Goal: Information Seeking & Learning: Find specific fact

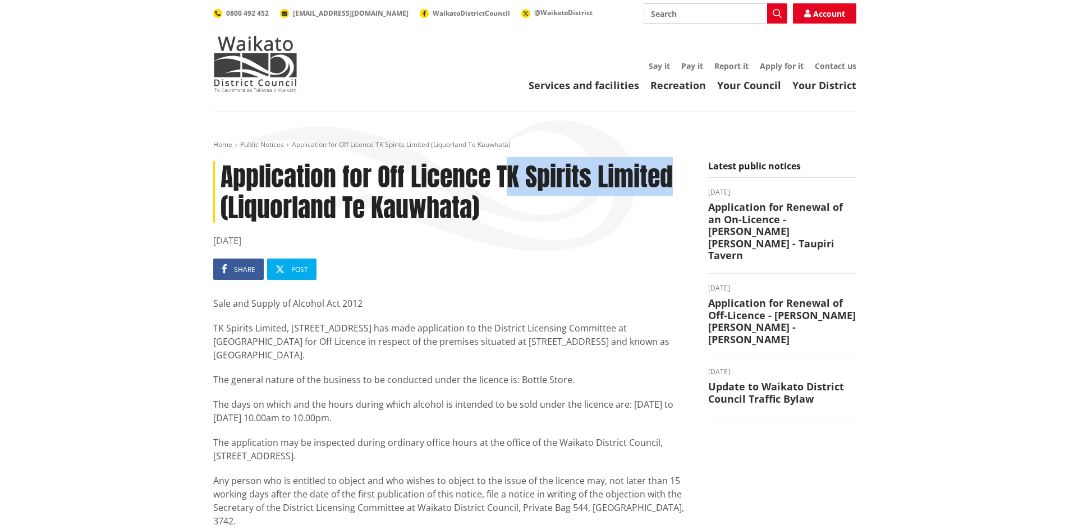
drag, startPoint x: 502, startPoint y: 171, endPoint x: 669, endPoint y: 172, distance: 167.2
click at [669, 172] on h1 "Application for Off Licence TK Spirits Limited (Liquorland Te Kauwhata)" at bounding box center [452, 192] width 478 height 62
drag, startPoint x: 543, startPoint y: 187, endPoint x: 532, endPoint y: 182, distance: 12.3
click at [541, 187] on h1 "Application for Off Licence TK Spirits Limited (Liquorland Te Kauwhata)" at bounding box center [452, 192] width 478 height 62
click at [500, 179] on h1 "Application for Off Licence TK Spirits Limited (Liquorland Te Kauwhata)" at bounding box center [452, 192] width 478 height 62
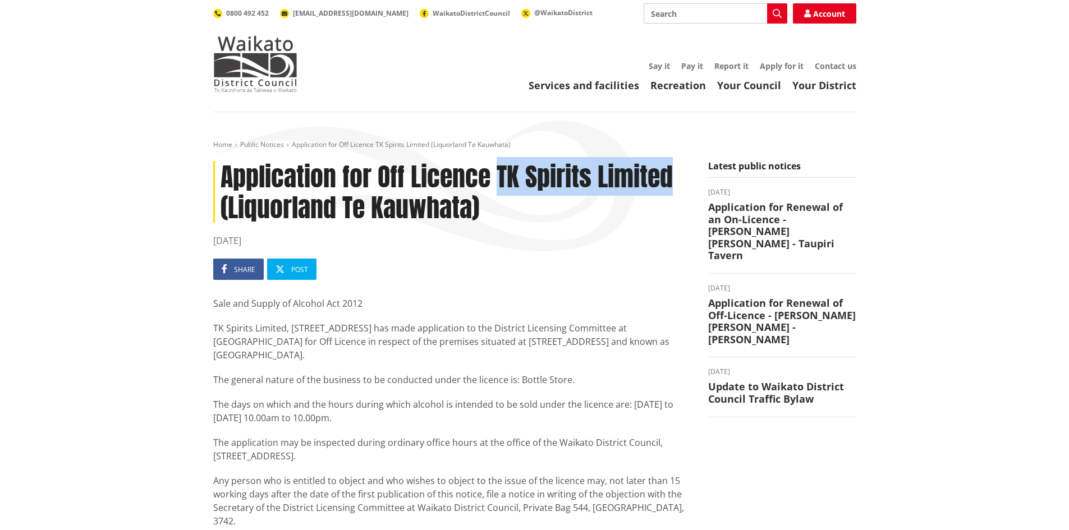
drag, startPoint x: 500, startPoint y: 178, endPoint x: 672, endPoint y: 169, distance: 171.9
click at [672, 169] on h1 "Application for Off Licence TK Spirits Limited (Liquorland Te Kauwhata)" at bounding box center [452, 192] width 478 height 62
copy h1 "TK Spirits Limited"
click at [454, 301] on p "Sale and Supply of Alcohol Act 2012" at bounding box center [452, 303] width 478 height 13
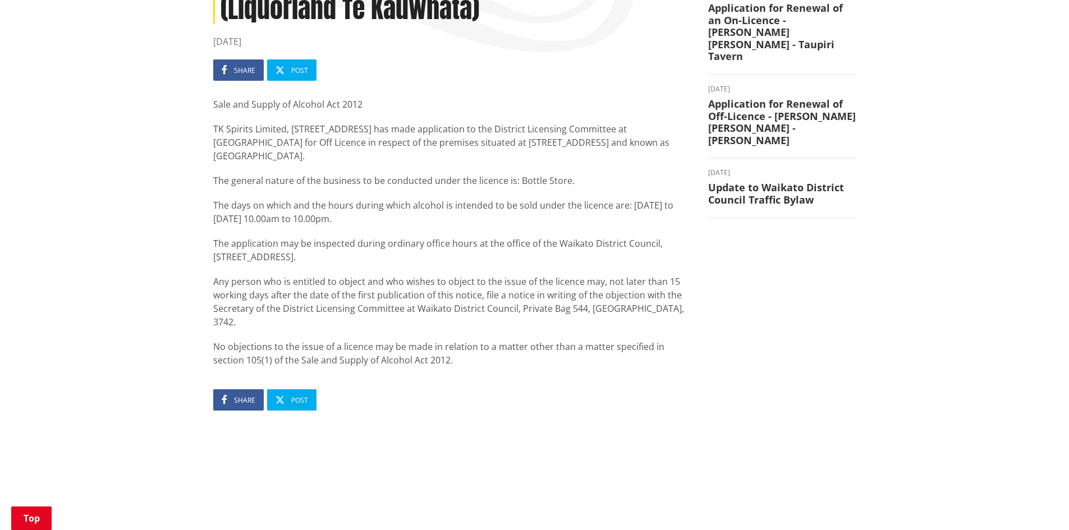
scroll to position [281, 0]
